Goal: Task Accomplishment & Management: Manage account settings

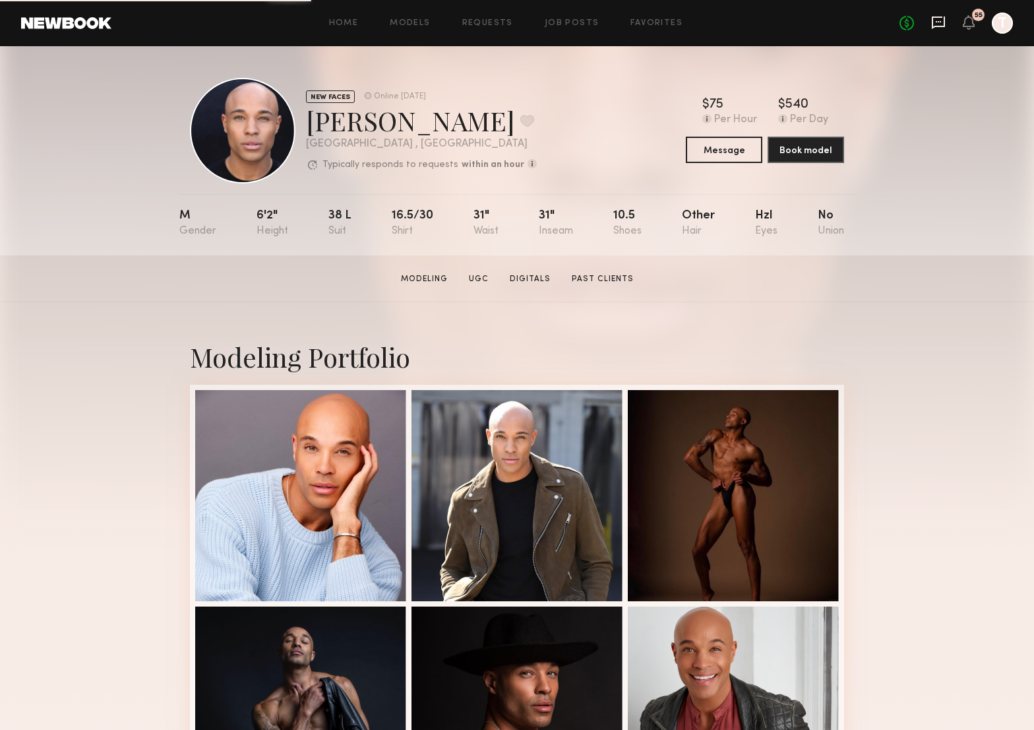
click at [939, 22] on icon at bounding box center [938, 21] width 5 height 1
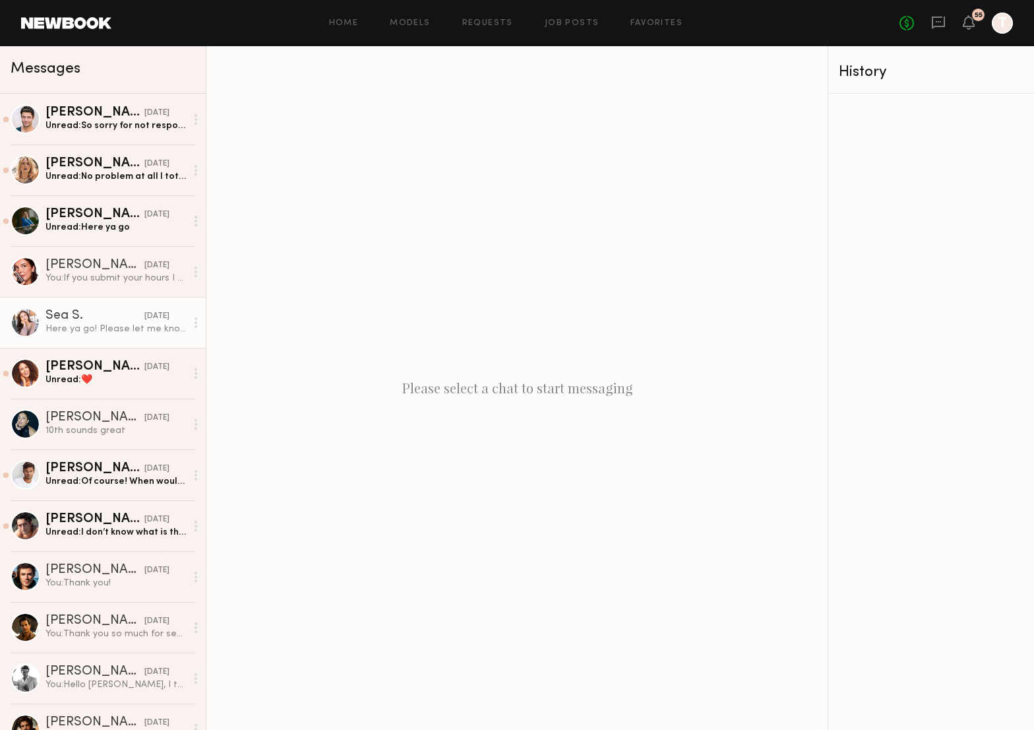
click at [108, 308] on link "Sea S. 10/12/2025 Here ya go! Please let me know if you need anything else :)" at bounding box center [103, 322] width 206 height 51
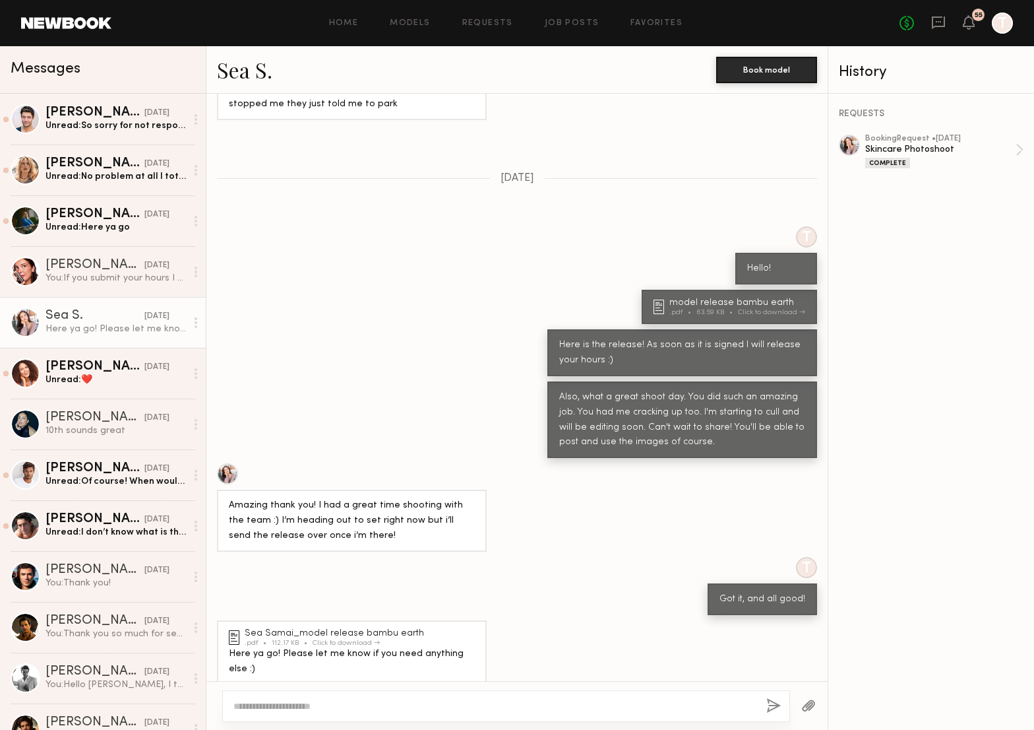
scroll to position [293, 0]
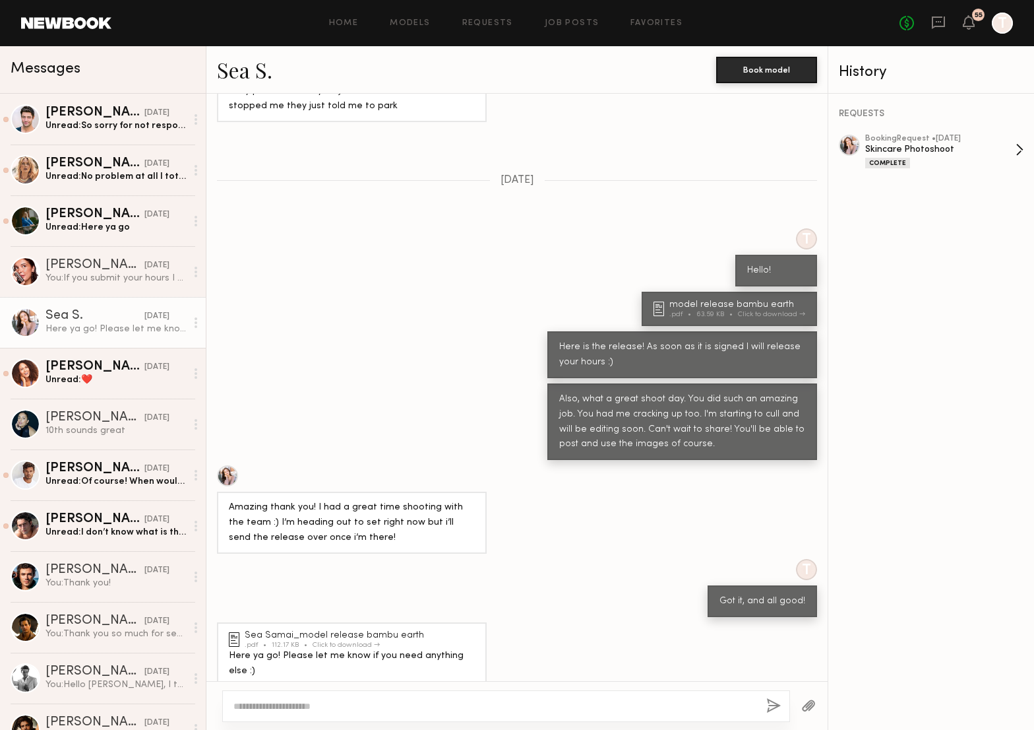
click at [917, 152] on div "Skincare Photoshoot" at bounding box center [940, 149] width 150 height 13
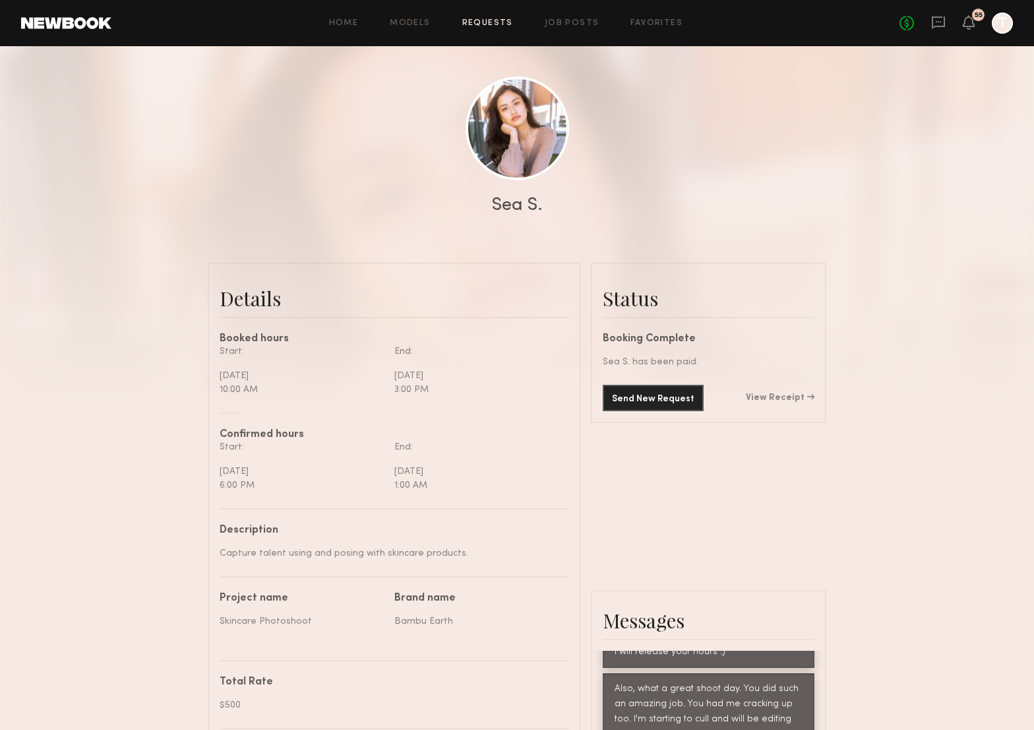
scroll to position [131, 0]
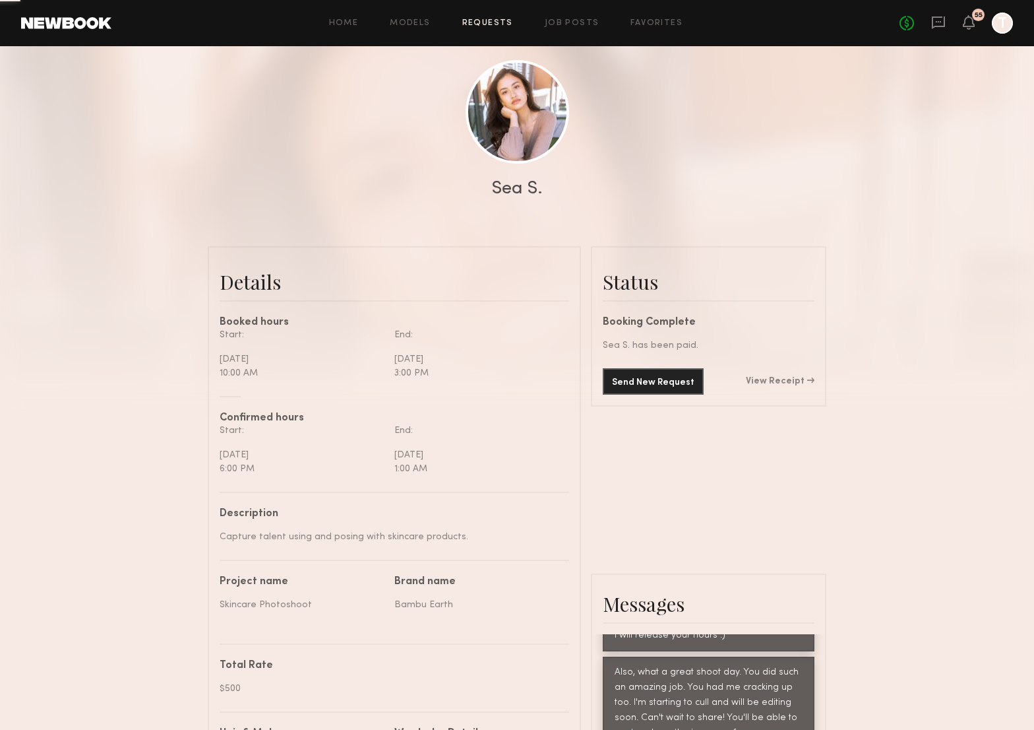
click at [800, 387] on div "Send New Request View Receipt" at bounding box center [709, 381] width 212 height 26
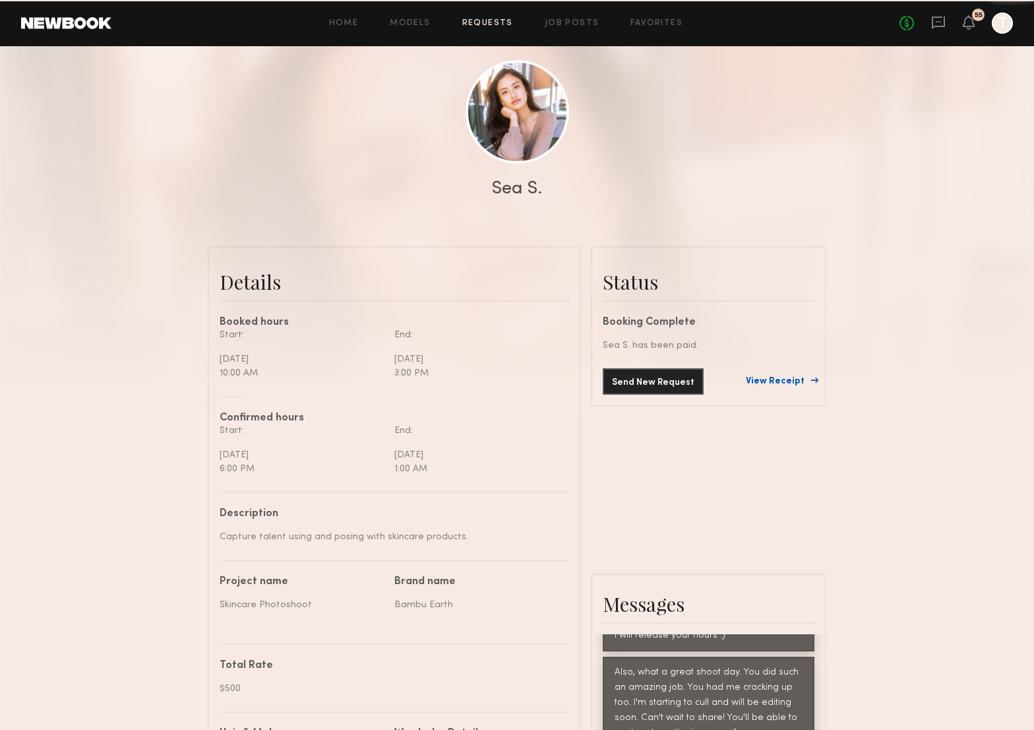
click at [796, 380] on link "View Receipt" at bounding box center [780, 381] width 69 height 9
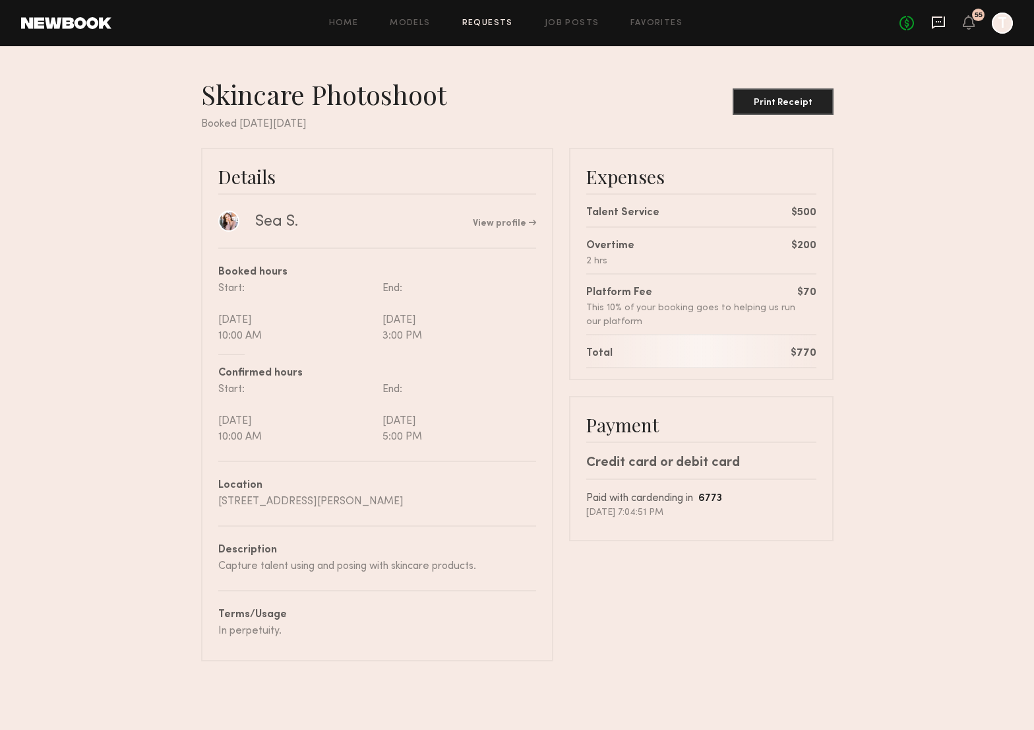
click at [938, 24] on icon at bounding box center [938, 22] width 15 height 15
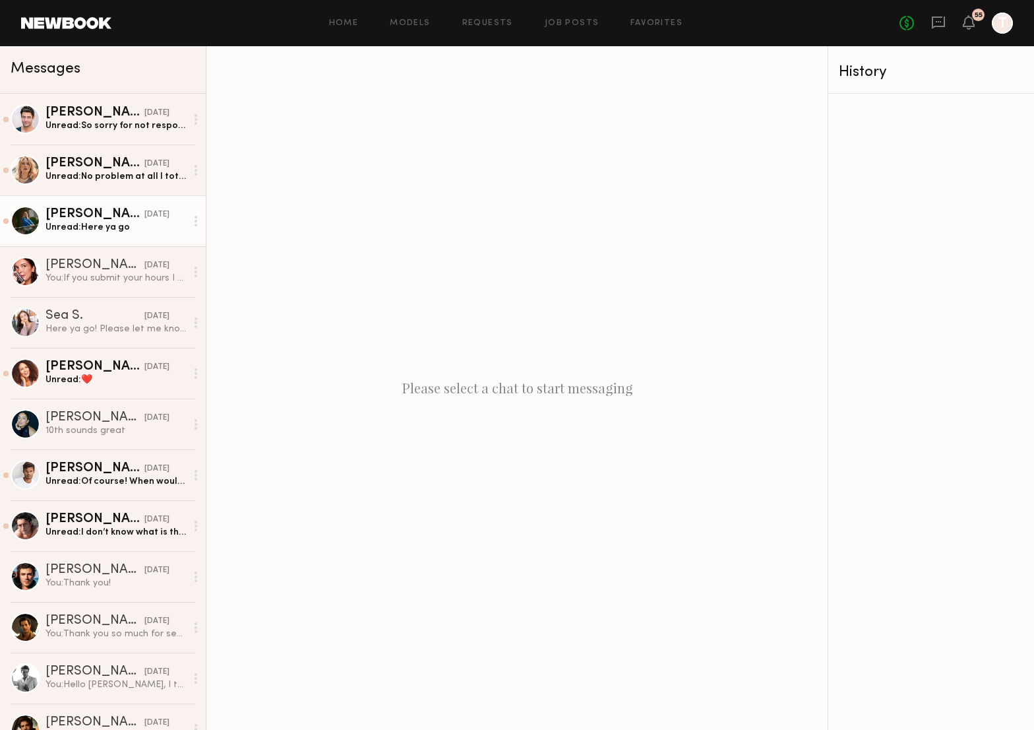
click at [122, 214] on div "[PERSON_NAME]" at bounding box center [95, 214] width 99 height 13
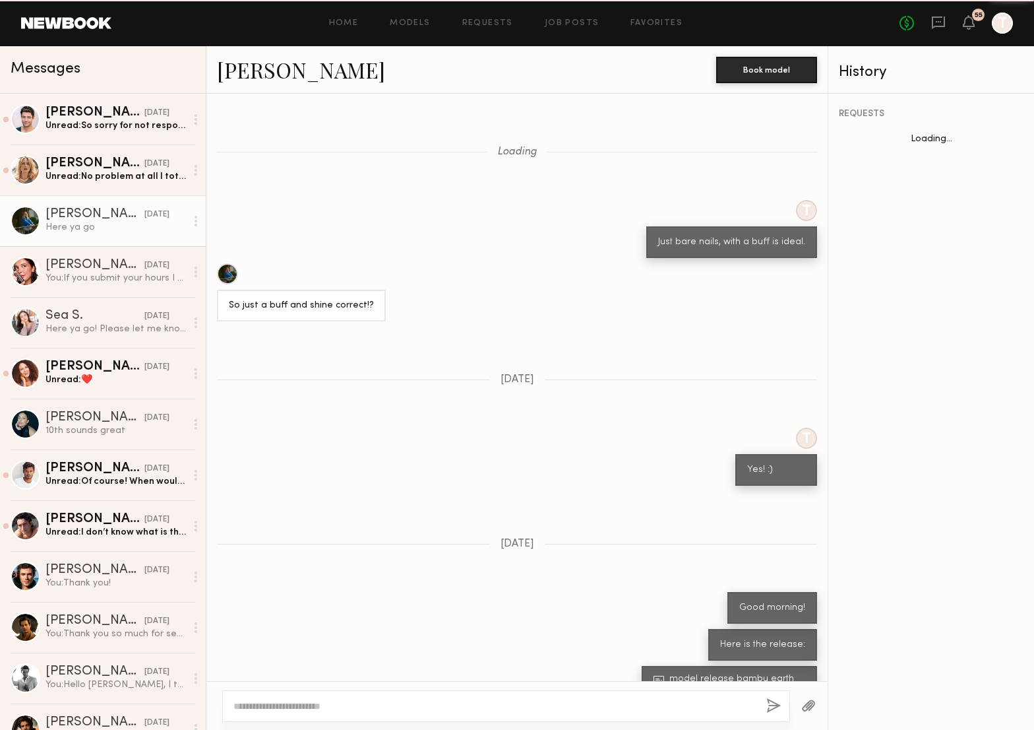
scroll to position [654, 0]
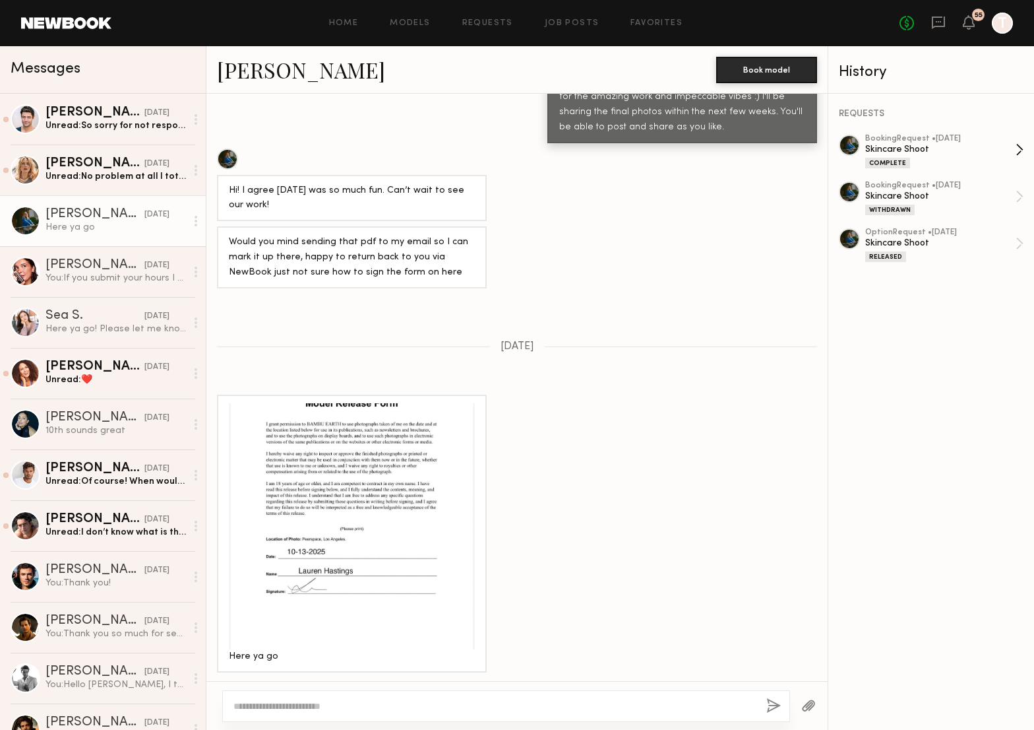
click at [916, 141] on div "booking Request • 10/08/2025" at bounding box center [940, 139] width 150 height 9
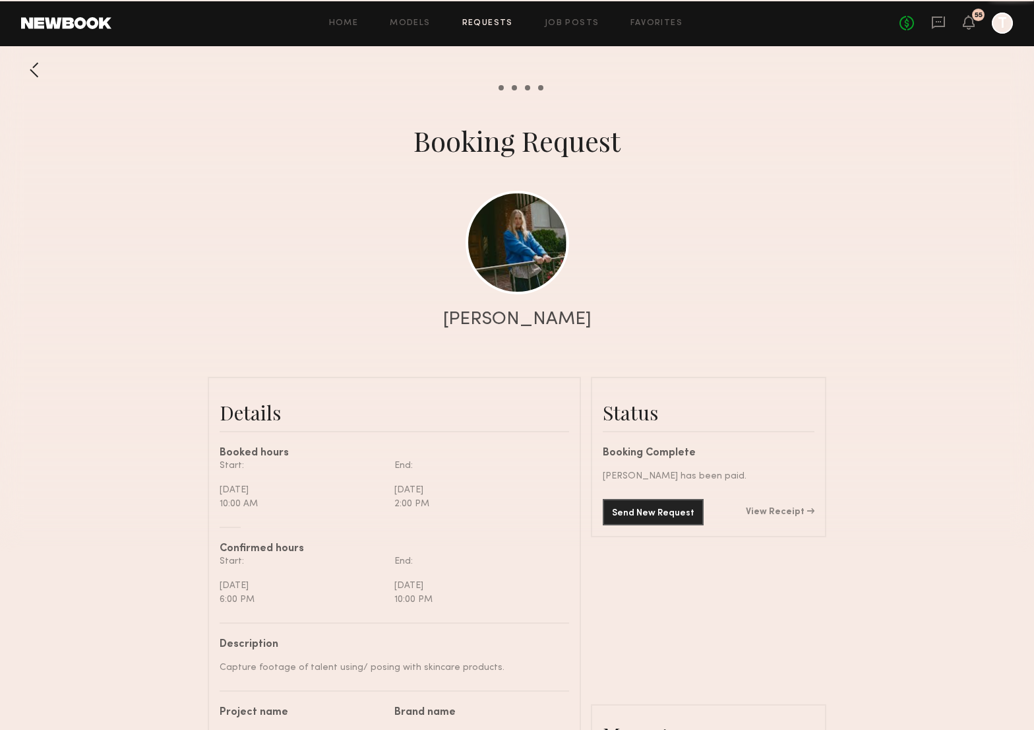
click at [777, 512] on link "View Receipt" at bounding box center [780, 511] width 69 height 9
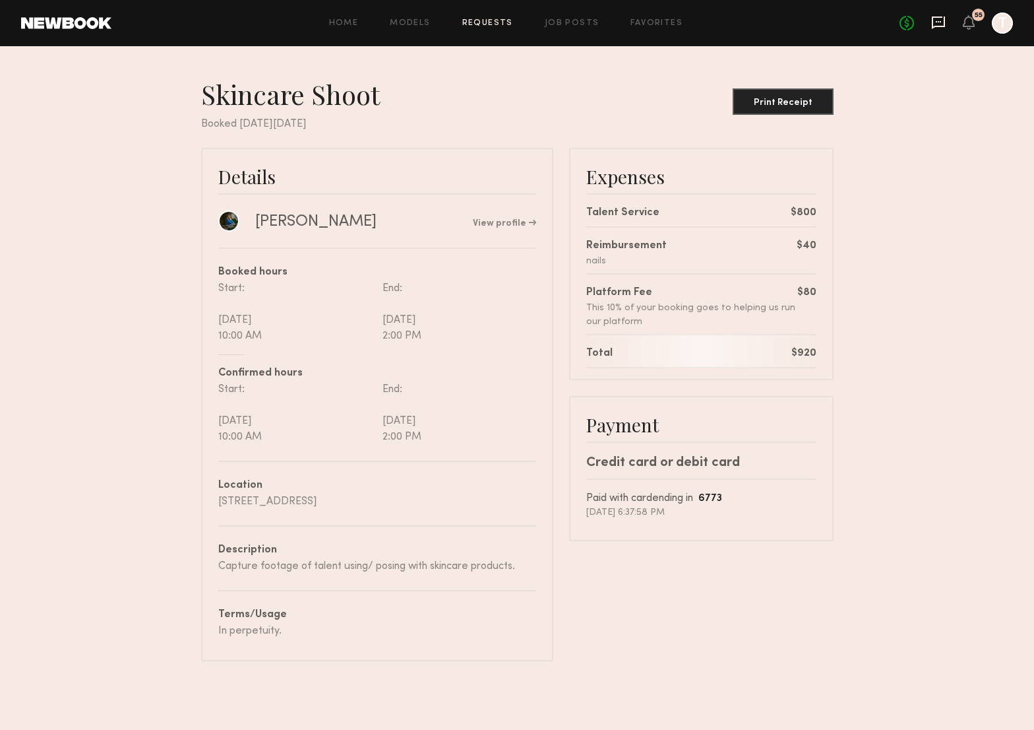
click at [941, 21] on icon at bounding box center [938, 21] width 5 height 1
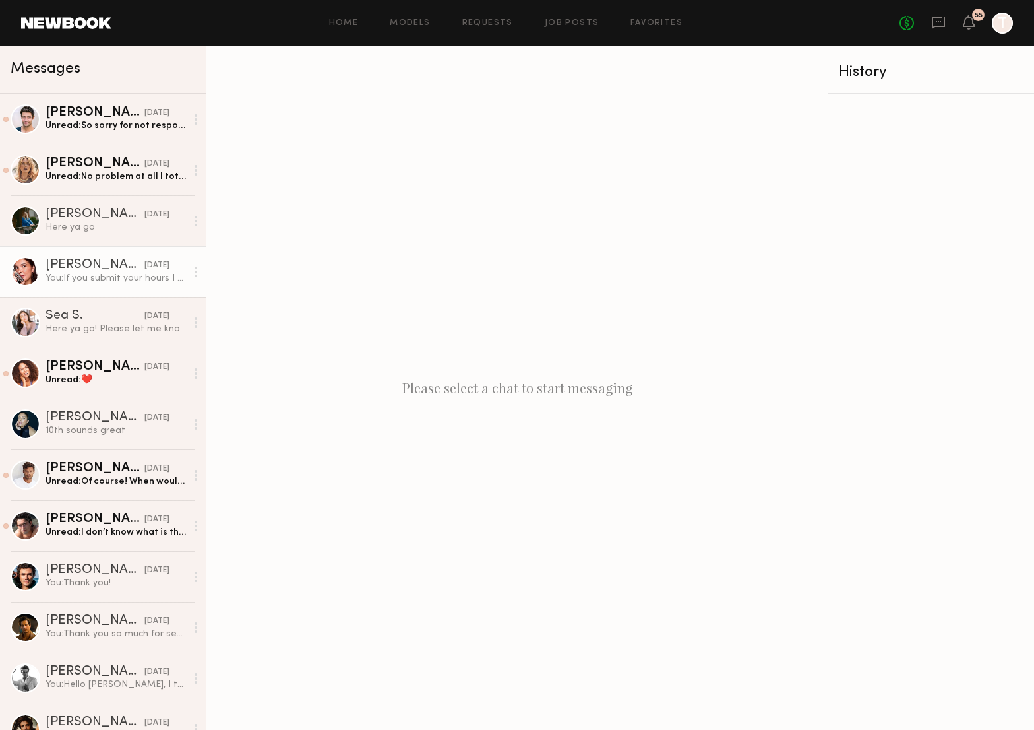
click at [144, 260] on div "[DATE]" at bounding box center [156, 265] width 25 height 13
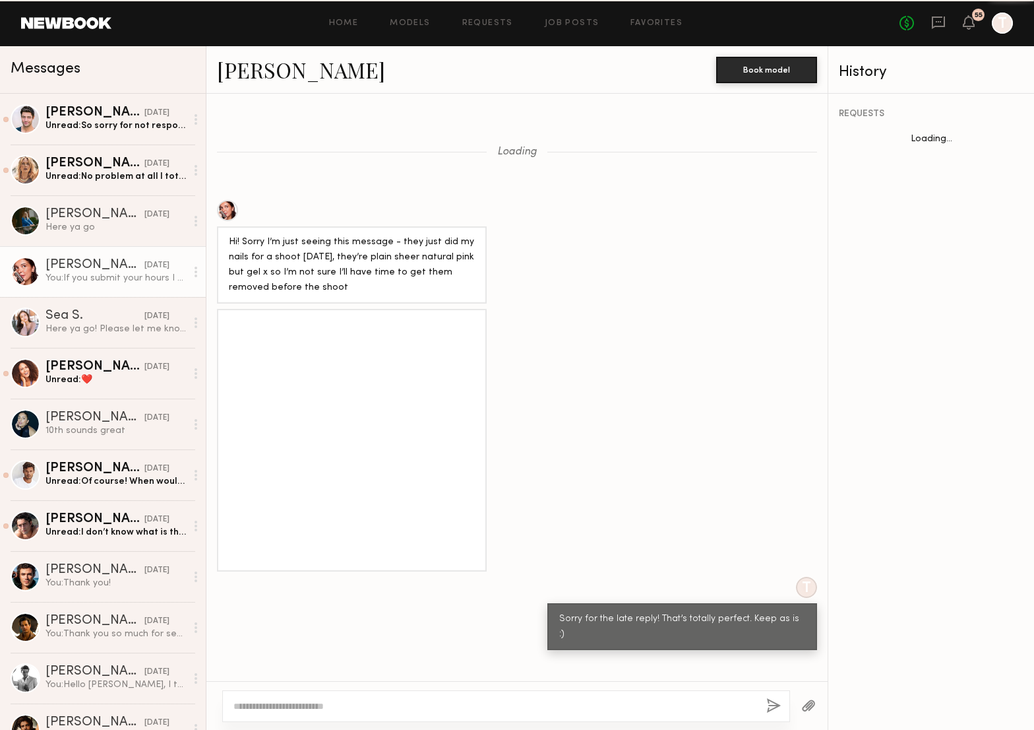
scroll to position [714, 0]
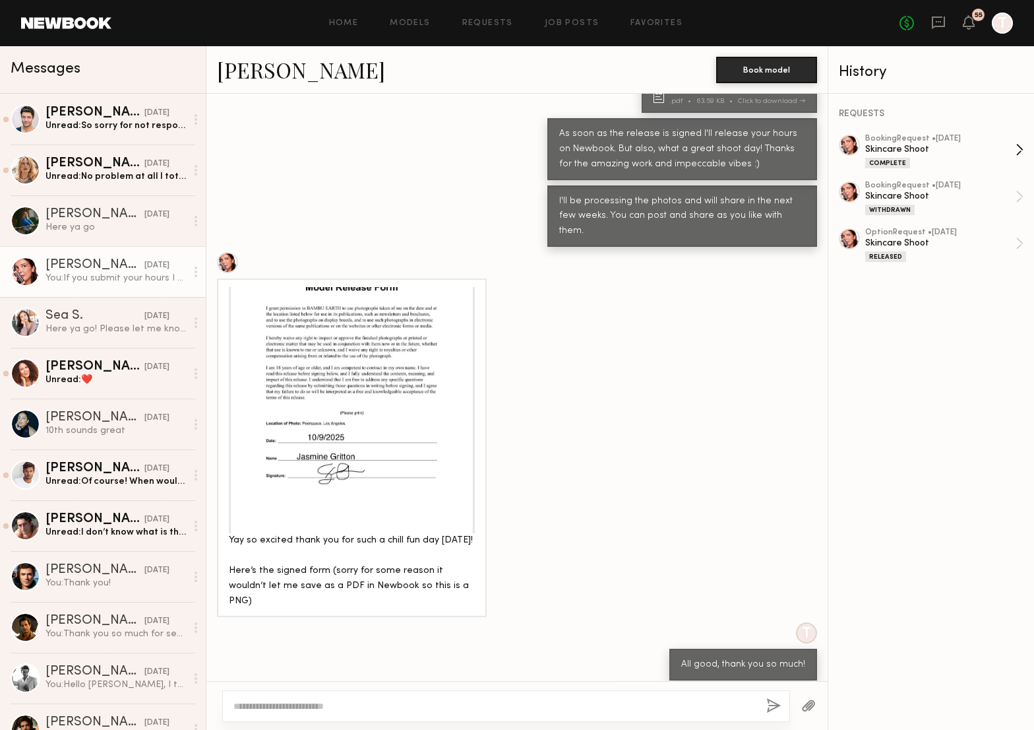
click at [893, 154] on div "booking Request • 10/08/2025 Skincare Shoot Complete" at bounding box center [940, 152] width 150 height 34
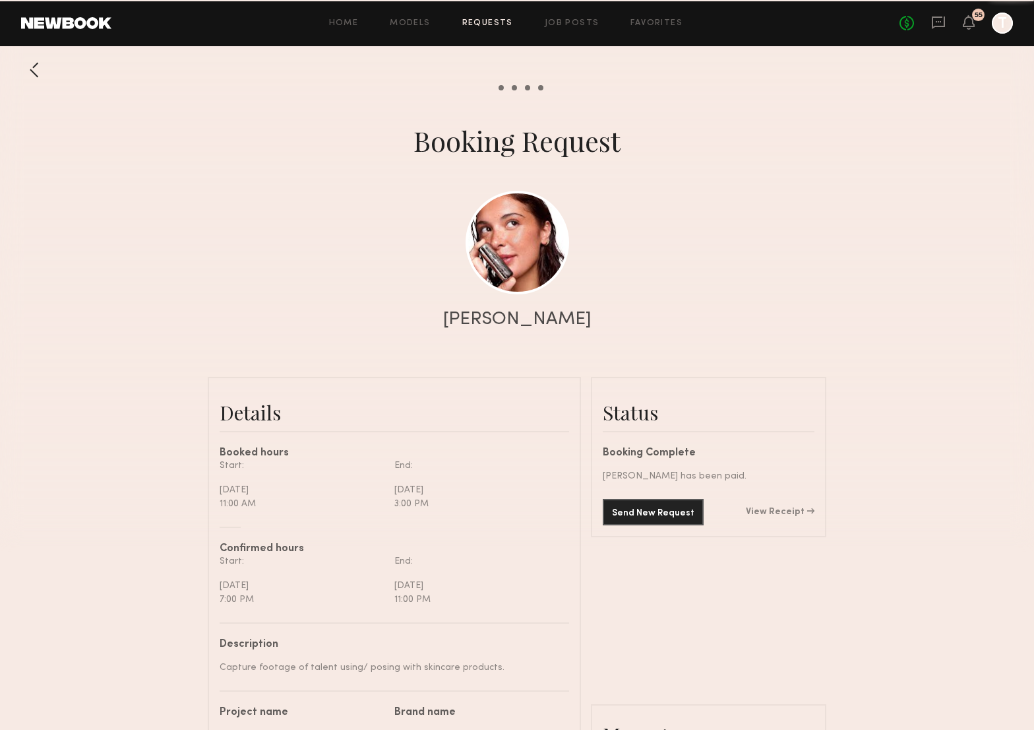
scroll to position [926, 0]
click at [768, 510] on link "View Receipt" at bounding box center [780, 511] width 69 height 9
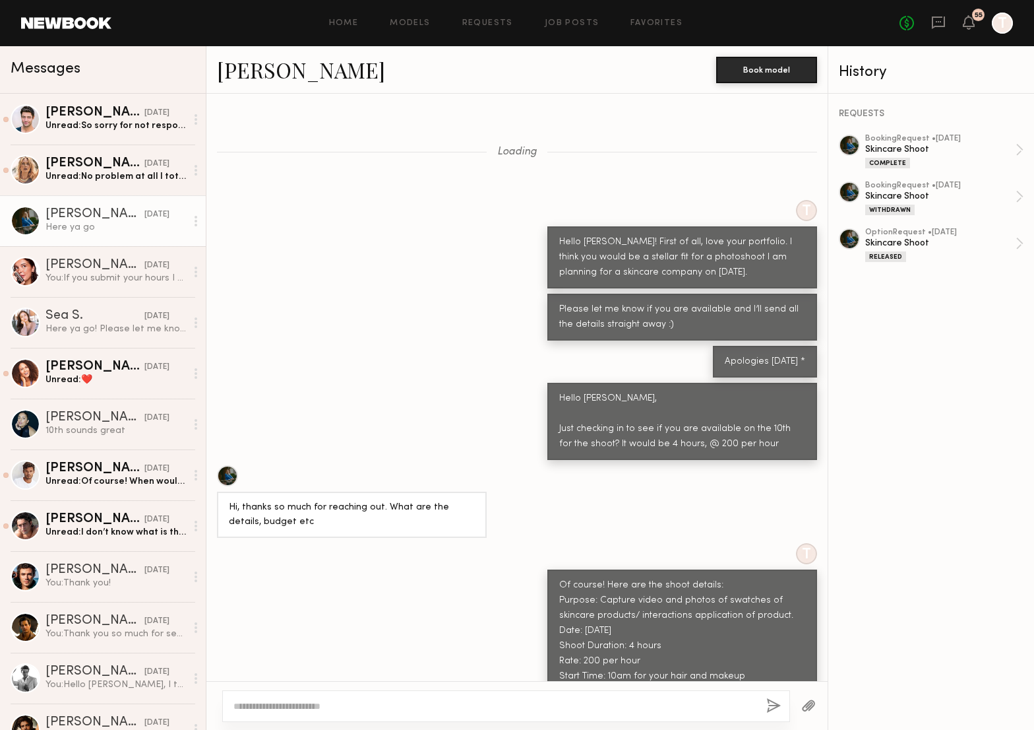
scroll to position [2817, 0]
